Goal: Navigation & Orientation: Understand site structure

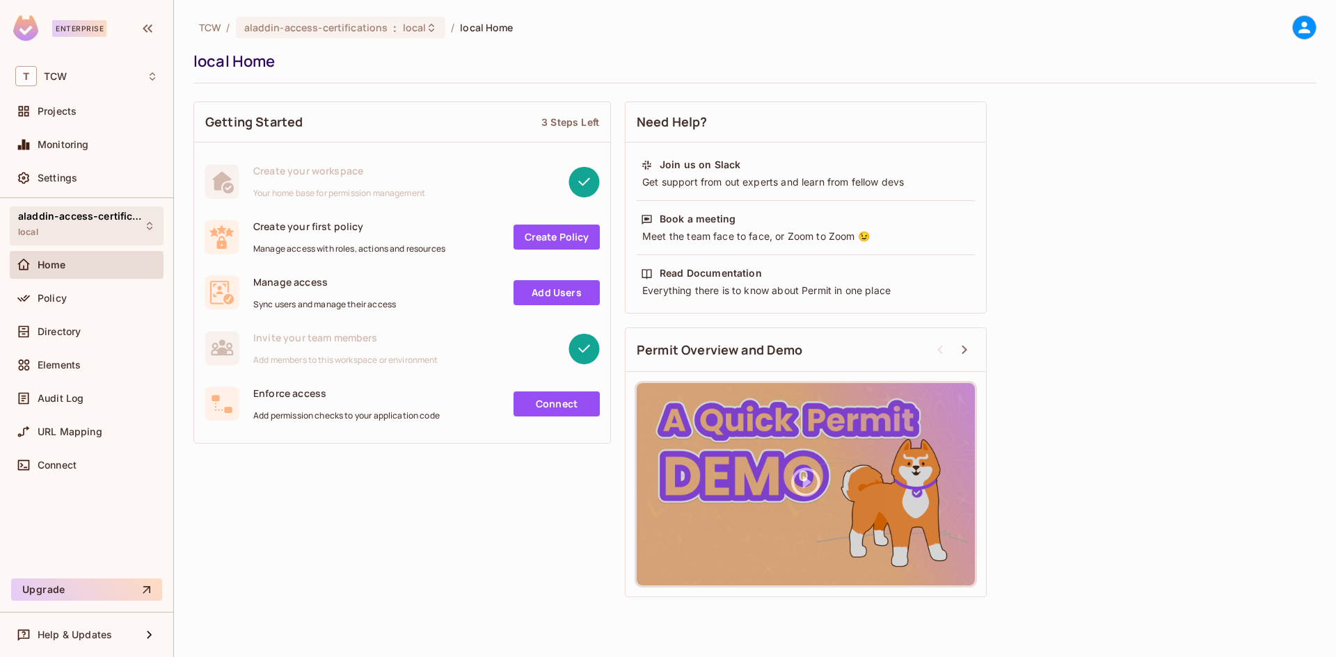
click at [89, 221] on span "aladdin-access-certifications" at bounding box center [80, 216] width 125 height 11
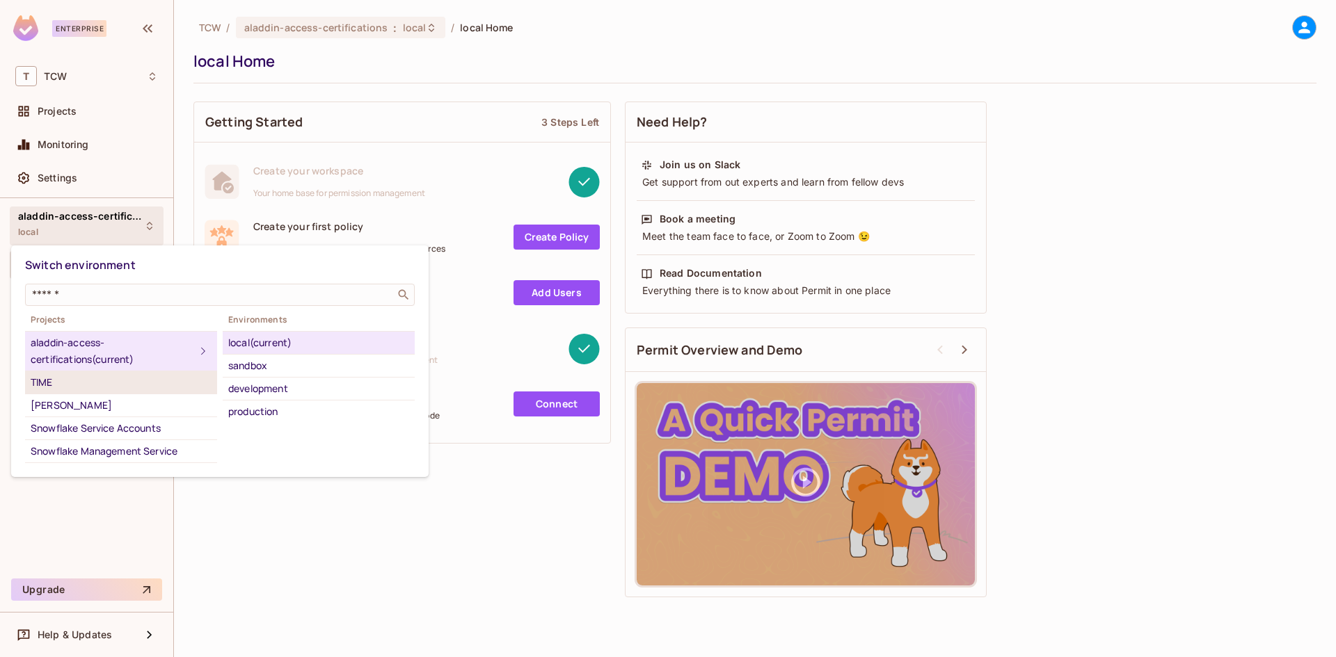
click at [79, 381] on div "TIME" at bounding box center [121, 382] width 181 height 17
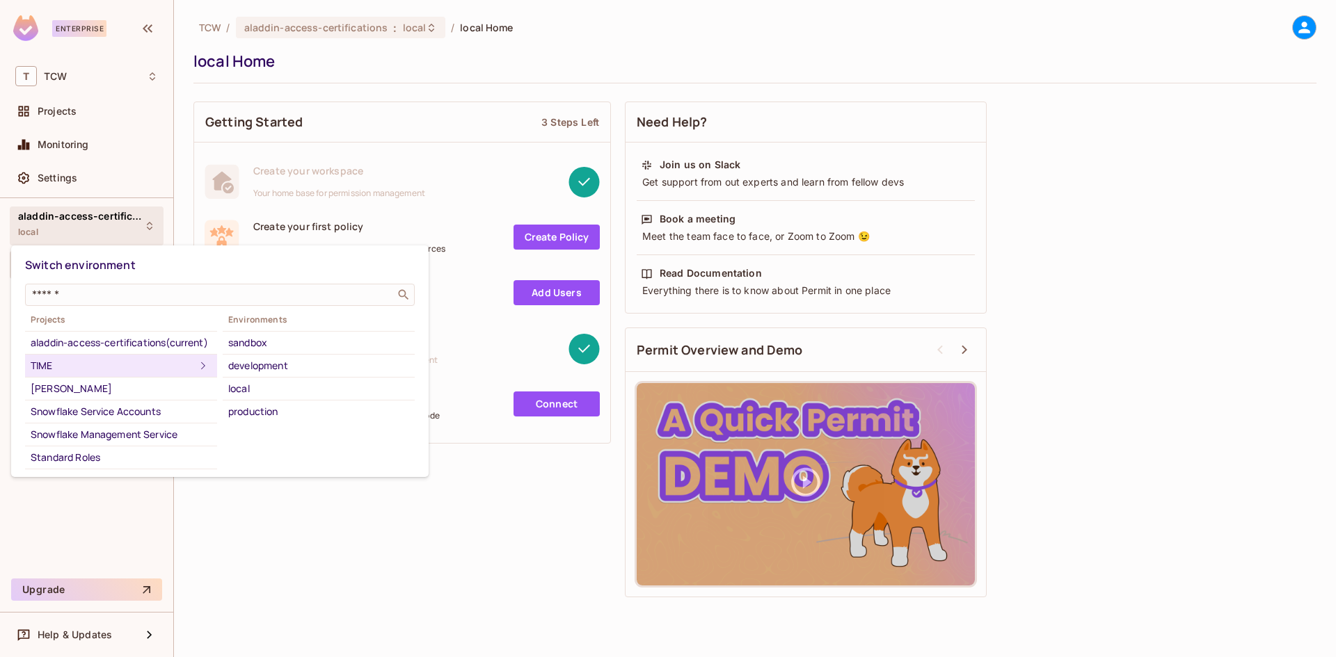
click at [50, 374] on div "TIME" at bounding box center [113, 366] width 164 height 17
click at [272, 410] on div "production" at bounding box center [318, 412] width 181 height 17
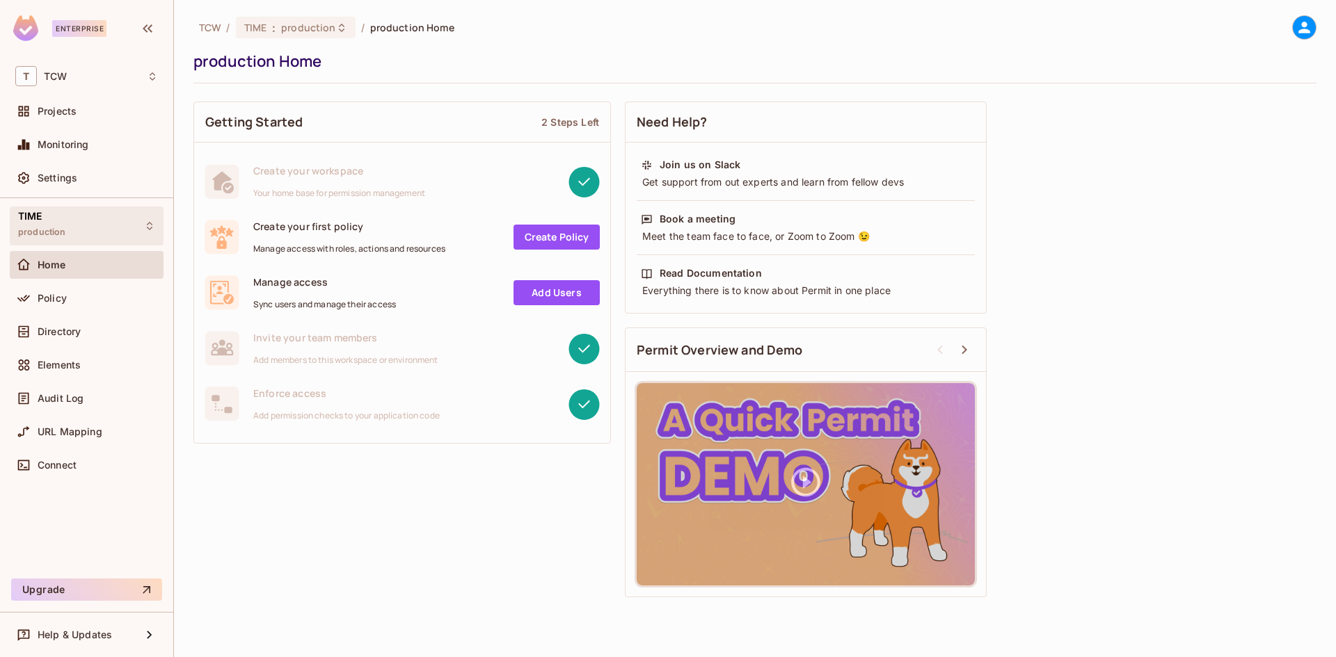
click at [82, 228] on div "TIME production" at bounding box center [87, 226] width 154 height 38
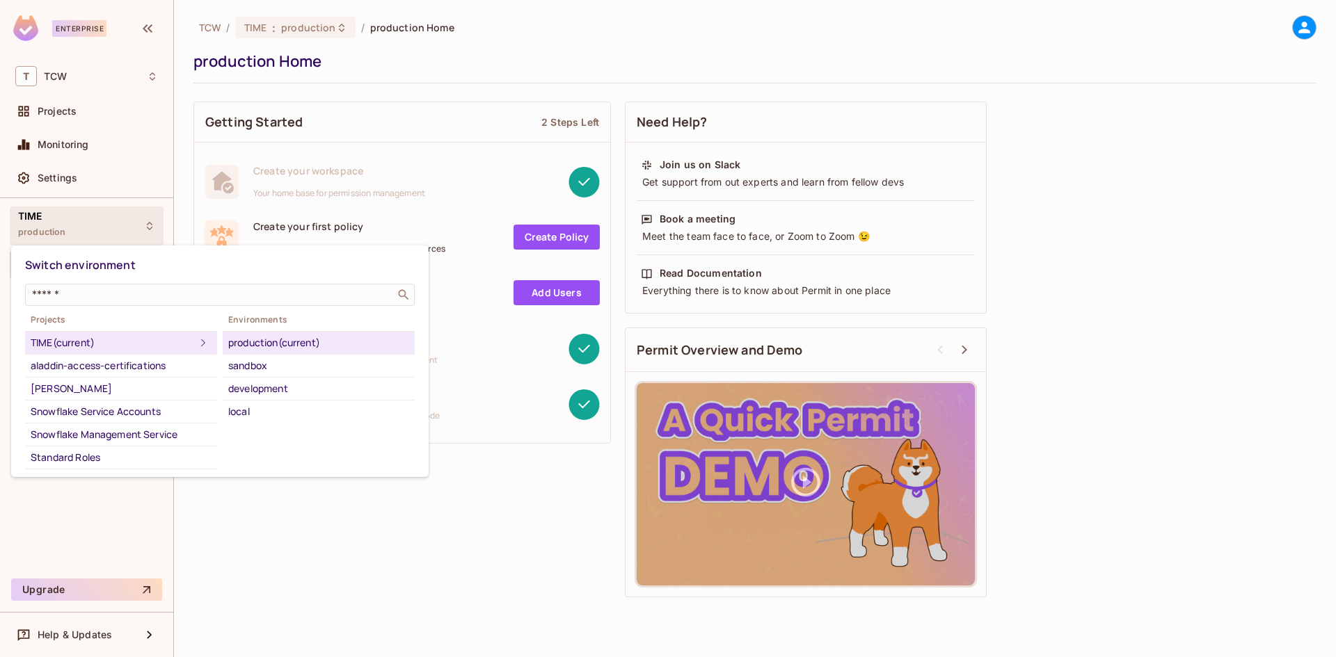
click at [264, 345] on div "production (current)" at bounding box center [318, 343] width 181 height 17
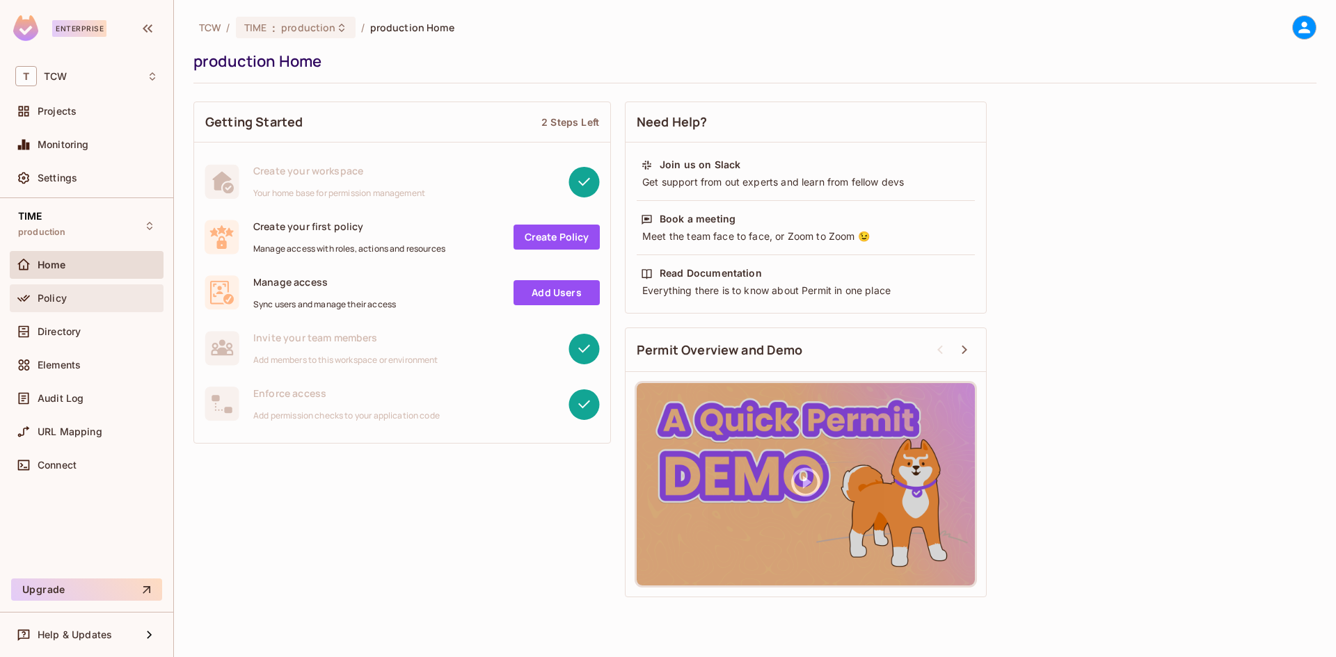
click at [65, 285] on div "Policy" at bounding box center [87, 299] width 154 height 28
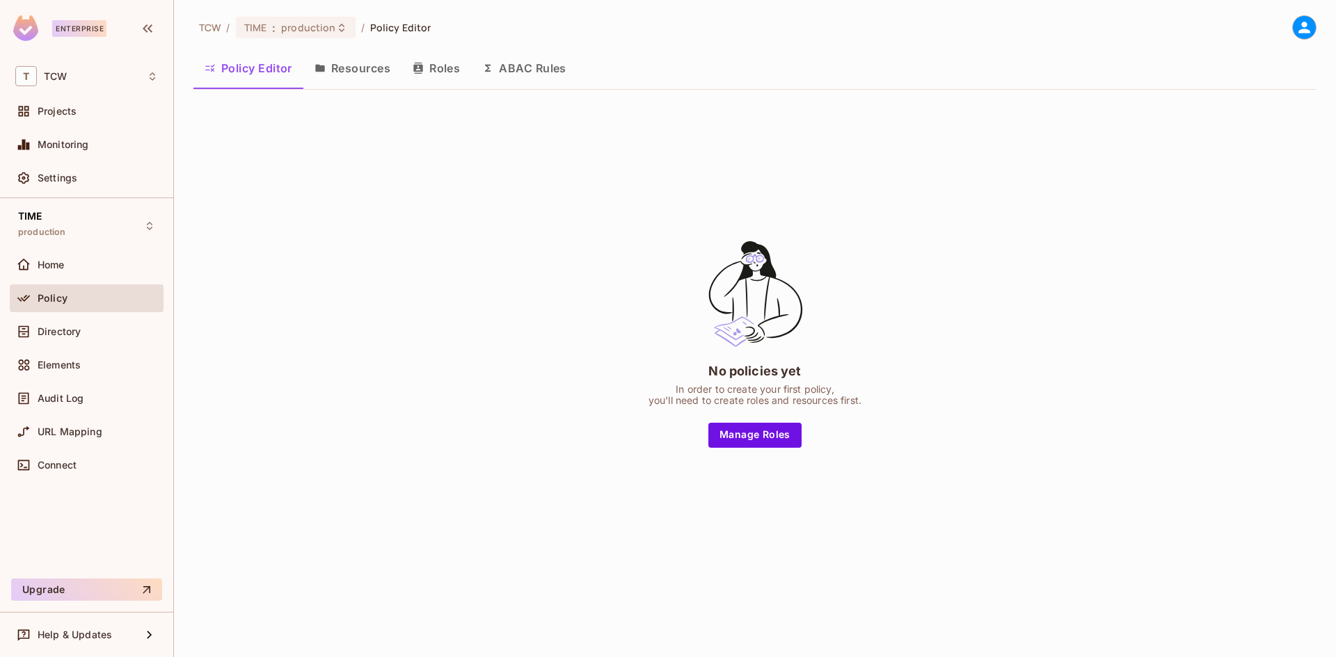
click at [445, 72] on button "Roles" at bounding box center [436, 68] width 70 height 35
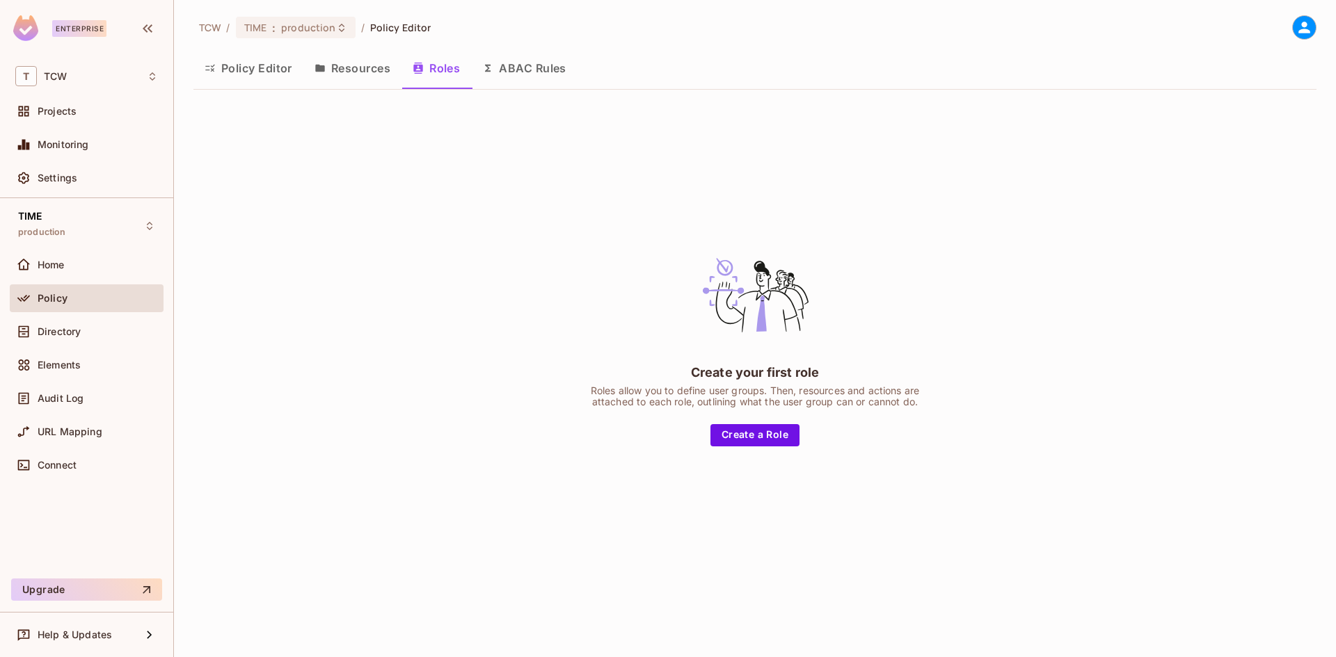
click at [378, 68] on button "Resources" at bounding box center [352, 68] width 98 height 35
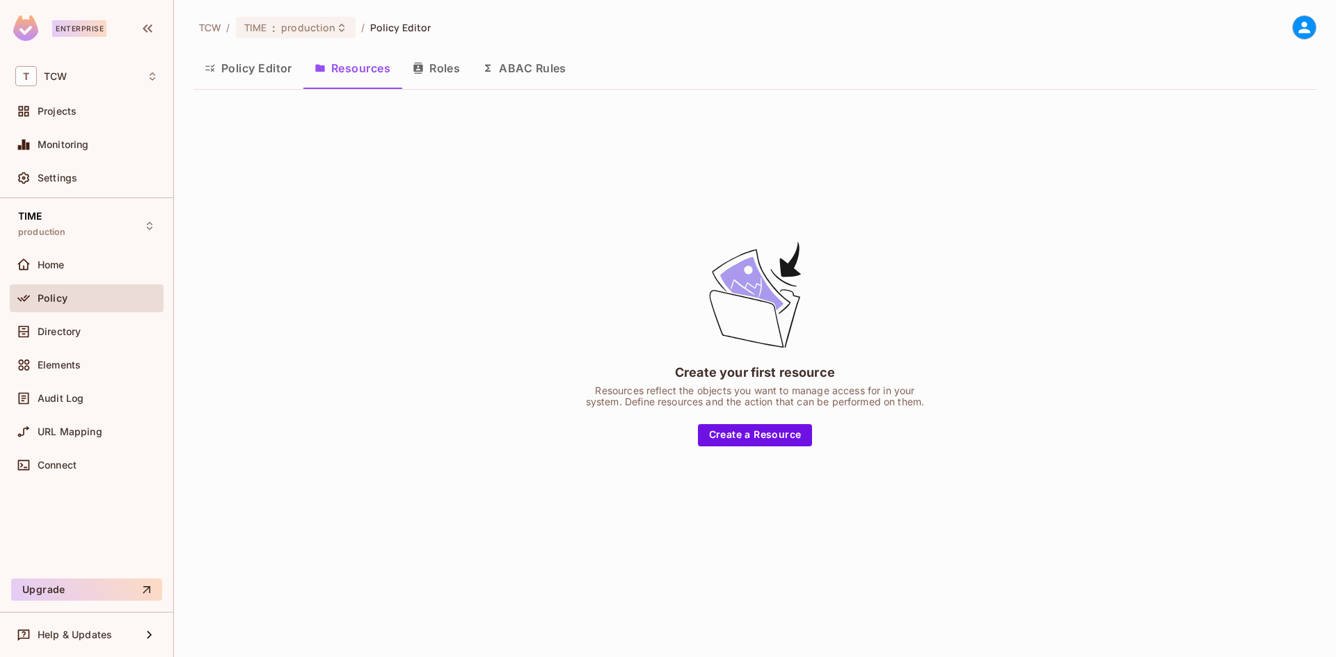
click at [491, 62] on button "ABAC Rules" at bounding box center [524, 68] width 106 height 35
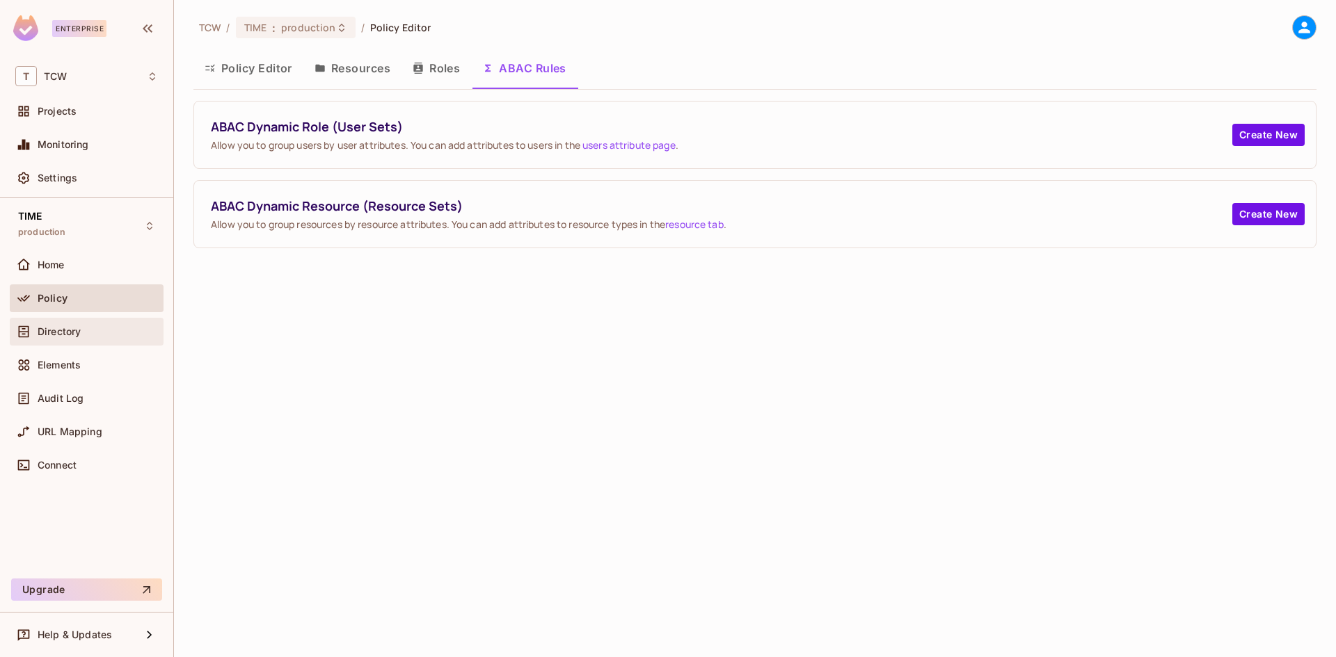
click at [91, 340] on div "Directory" at bounding box center [86, 332] width 143 height 17
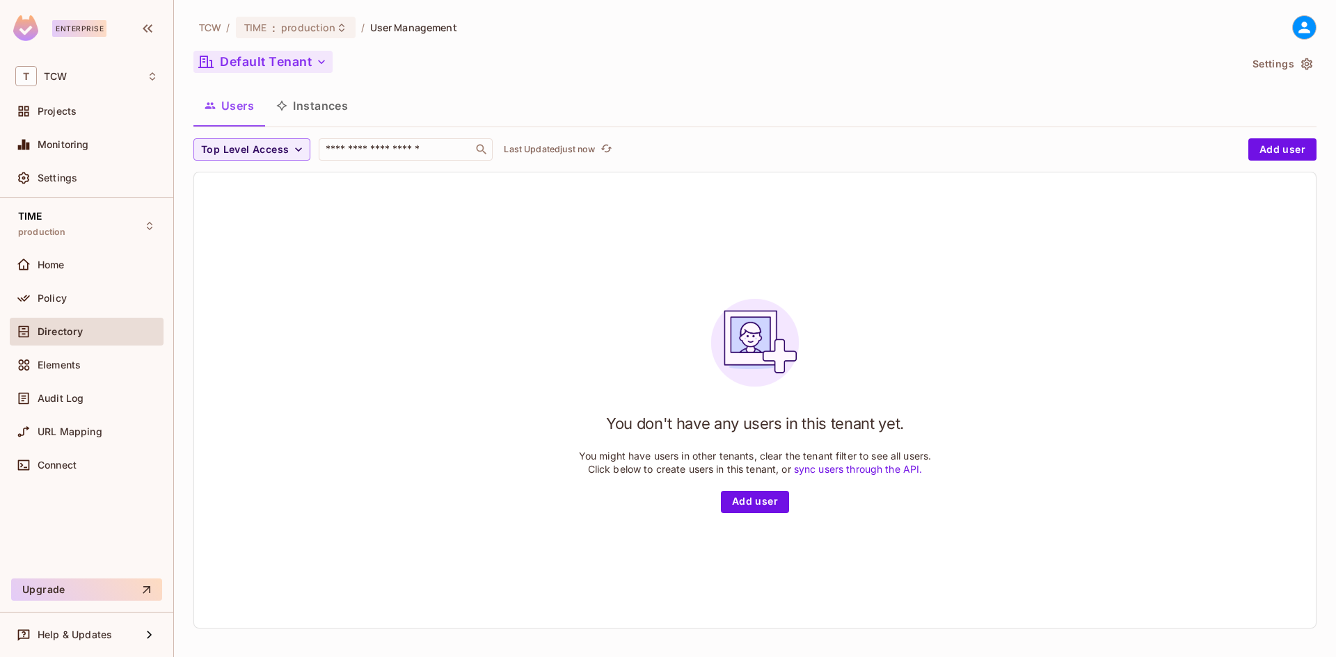
click at [308, 59] on button "Default Tenant" at bounding box center [262, 62] width 139 height 22
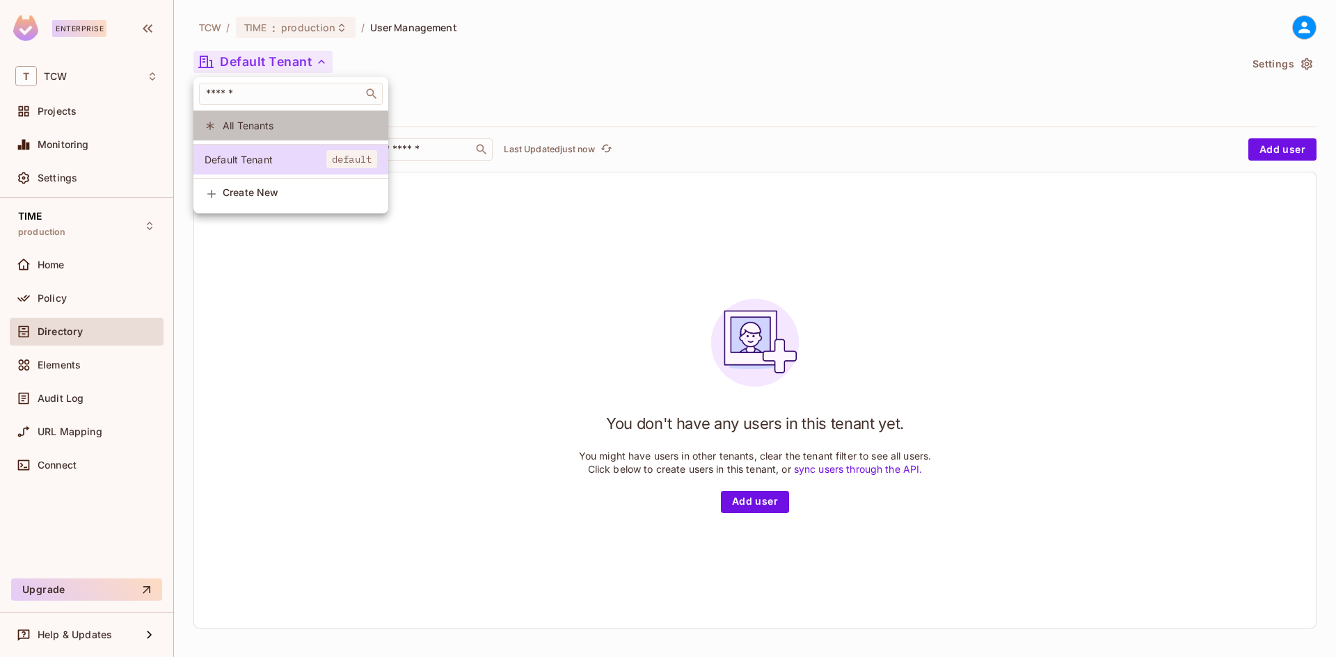
click at [285, 124] on span "All Tenants" at bounding box center [300, 125] width 154 height 13
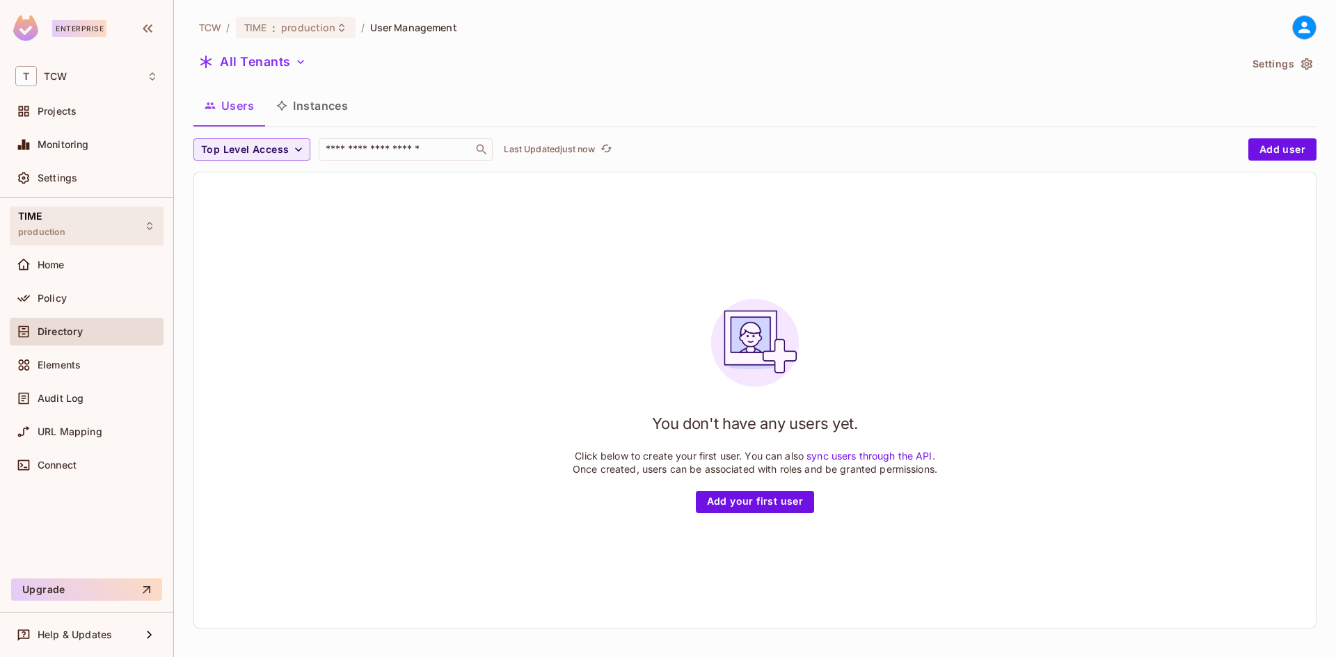
click at [93, 232] on div "TIME production" at bounding box center [87, 226] width 154 height 38
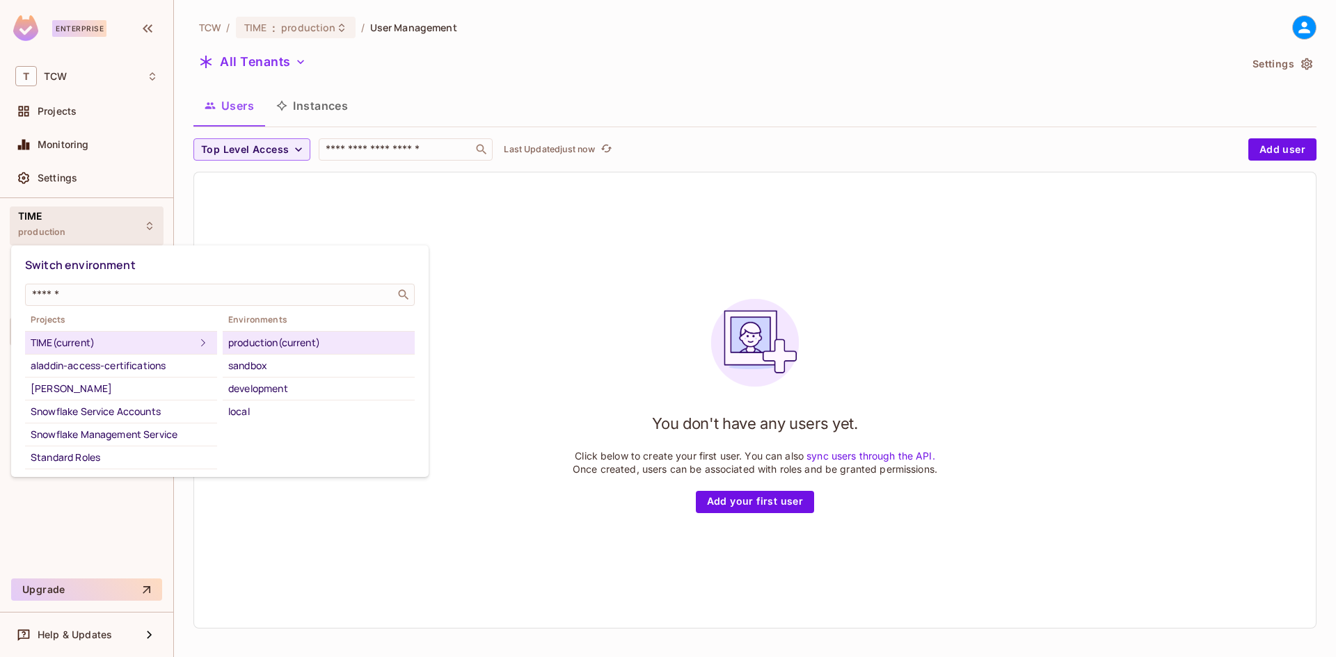
click at [401, 23] on div at bounding box center [668, 328] width 1336 height 657
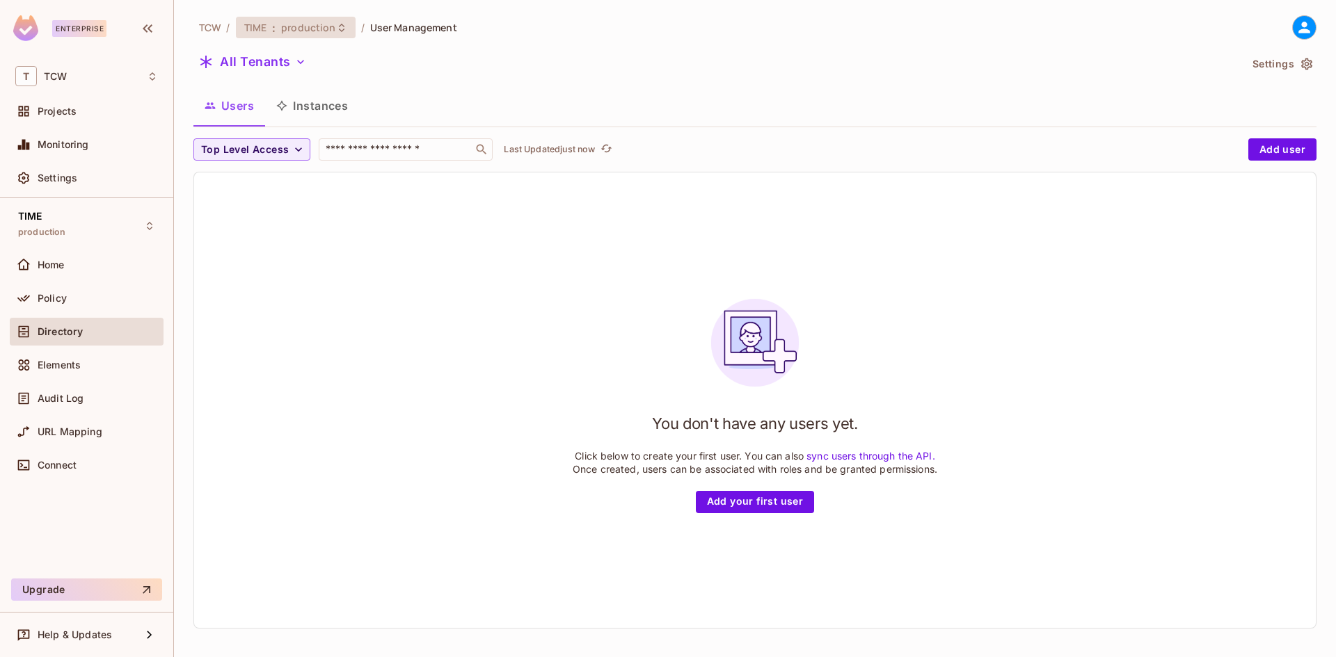
click at [319, 26] on span "production" at bounding box center [308, 27] width 54 height 13
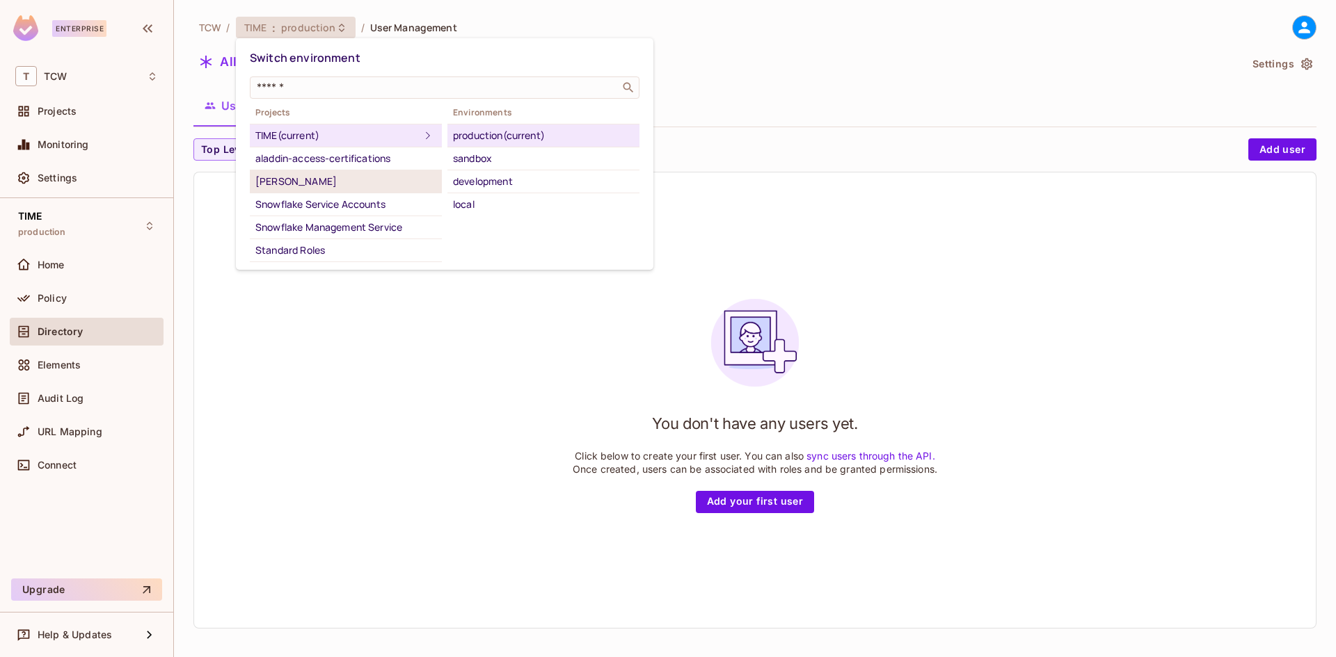
click at [289, 180] on div "[PERSON_NAME]" at bounding box center [345, 181] width 181 height 17
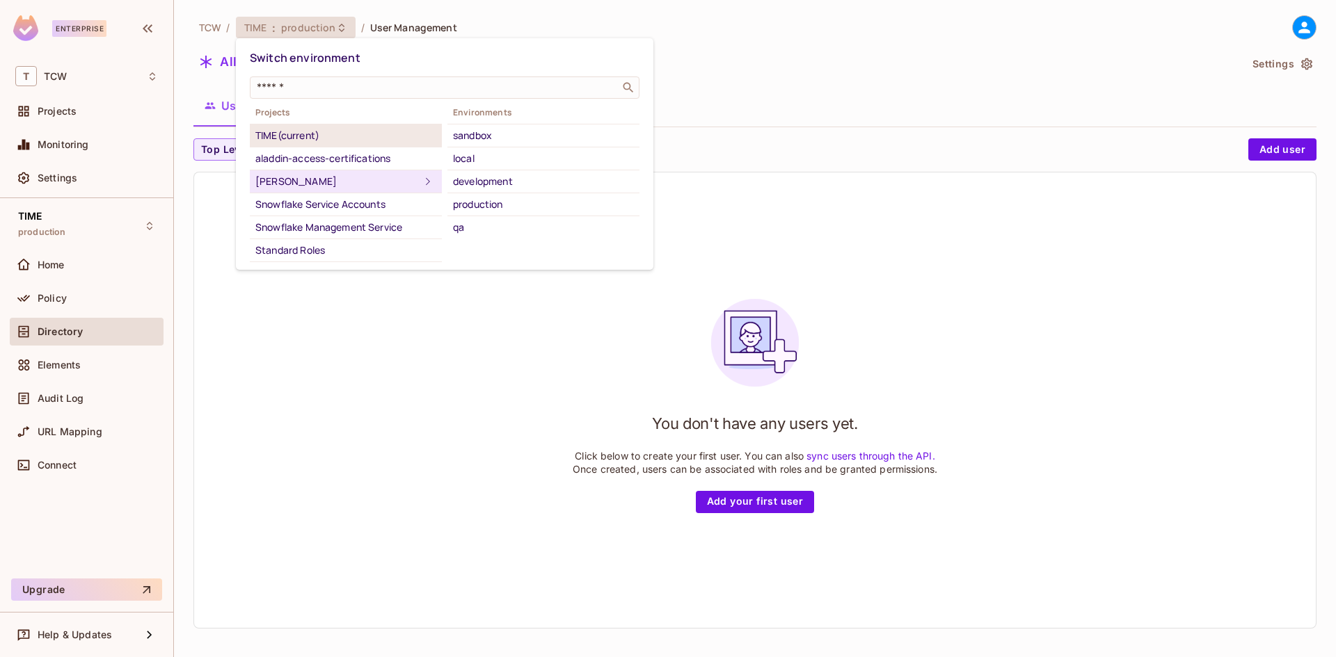
click at [316, 139] on div "TIME (current)" at bounding box center [345, 135] width 181 height 17
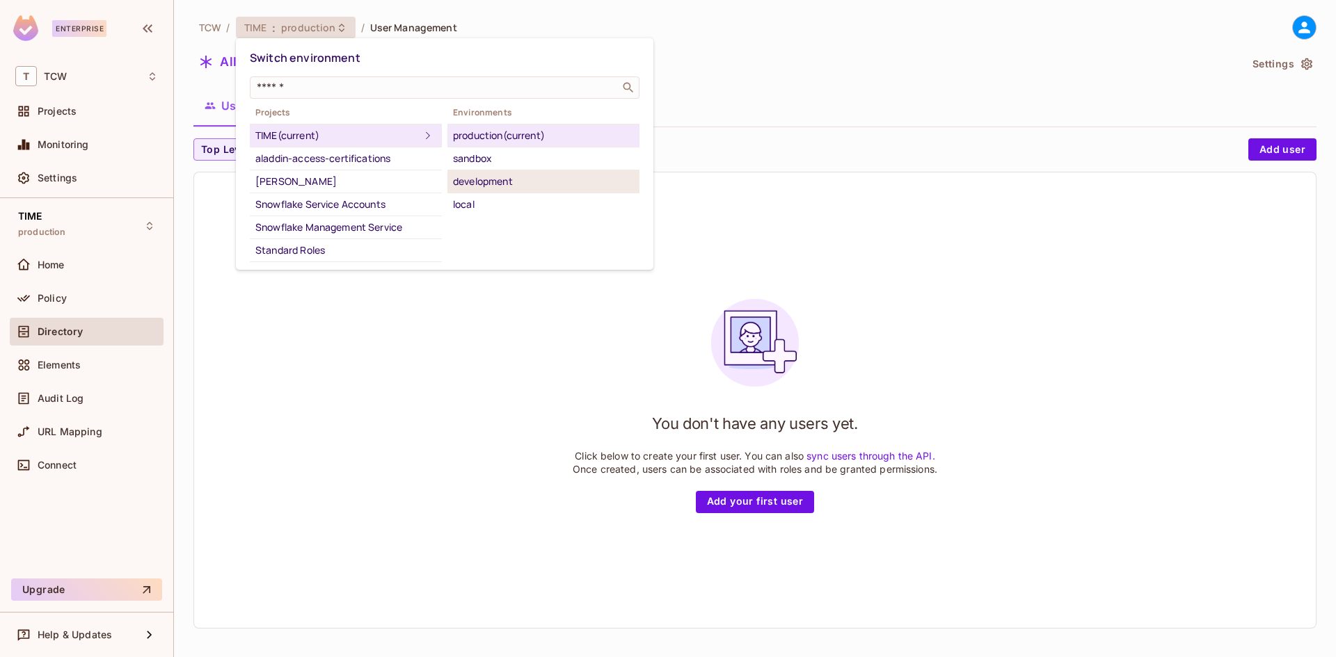
click at [489, 181] on div "development" at bounding box center [543, 181] width 181 height 17
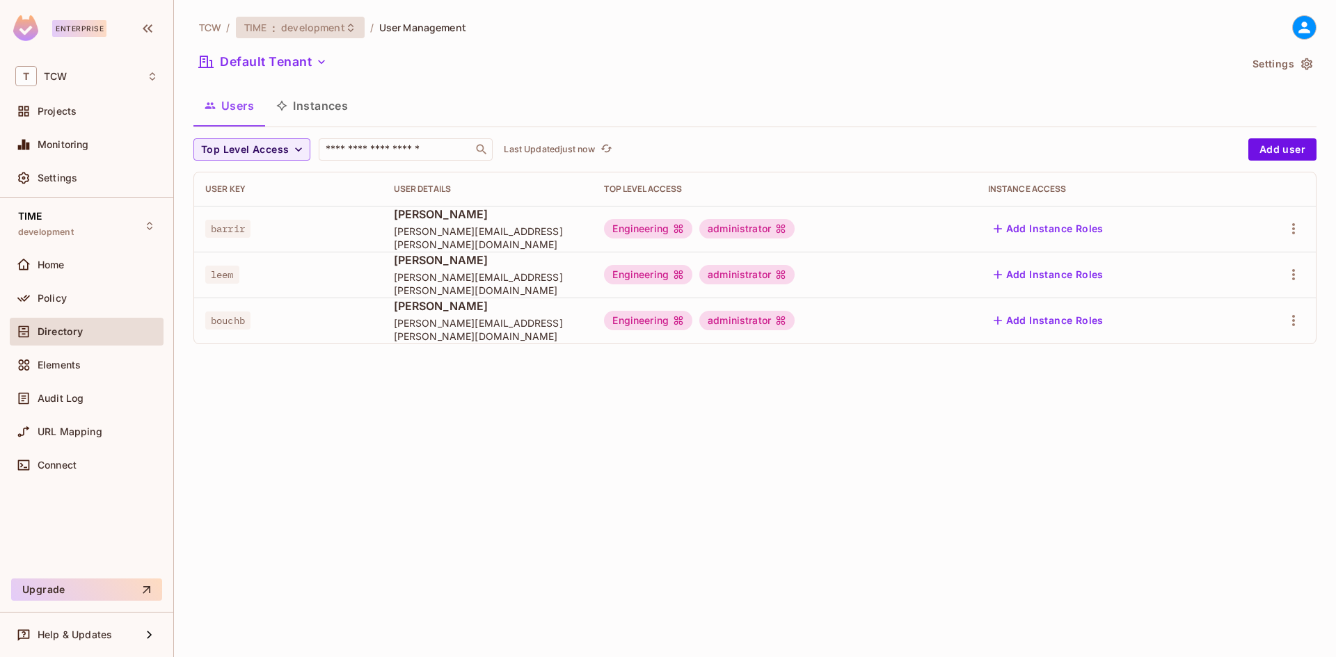
click at [335, 31] on span "development" at bounding box center [312, 27] width 63 height 13
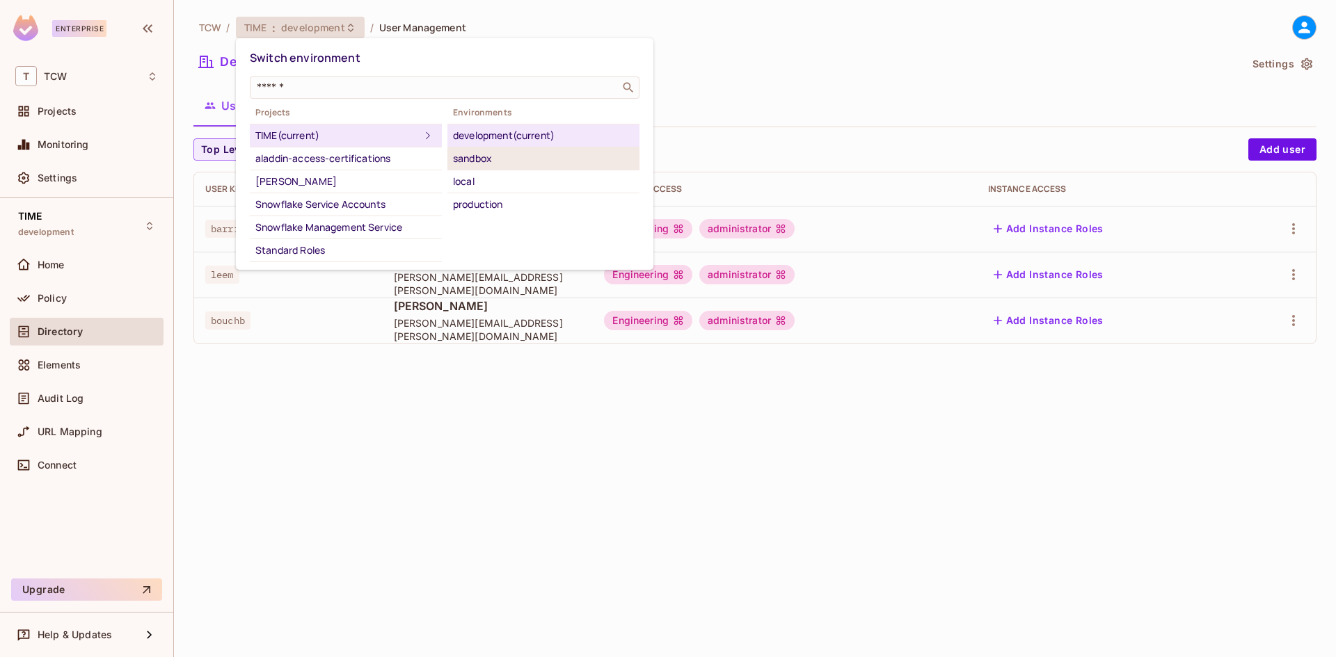
click at [478, 163] on div "sandbox" at bounding box center [543, 158] width 181 height 17
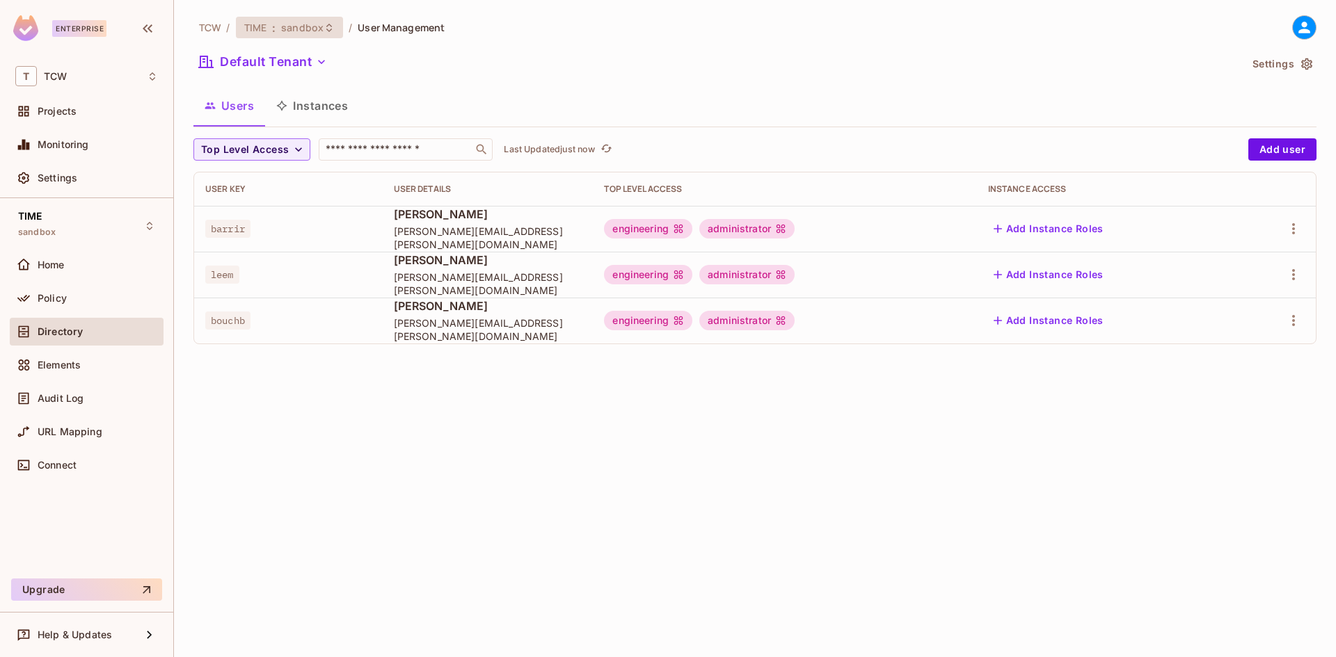
click at [320, 26] on span "sandbox" at bounding box center [302, 27] width 42 height 13
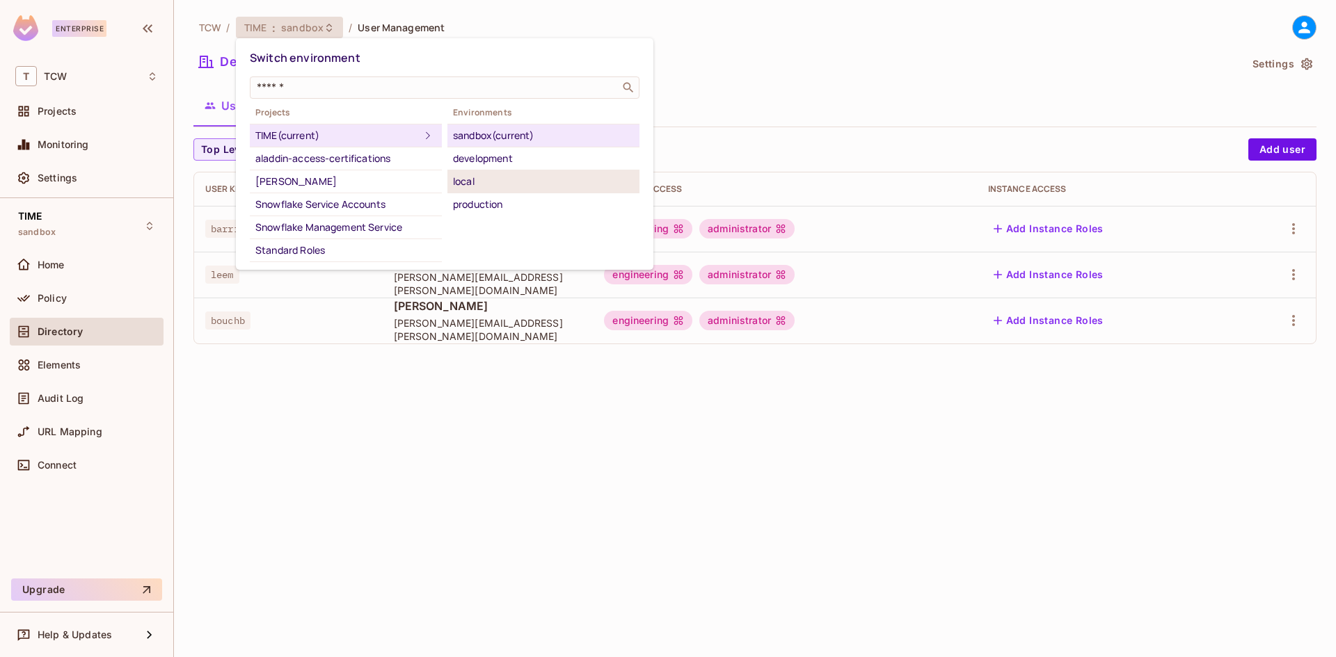
click at [479, 179] on div "local" at bounding box center [543, 181] width 181 height 17
